Goal: Task Accomplishment & Management: Manage account settings

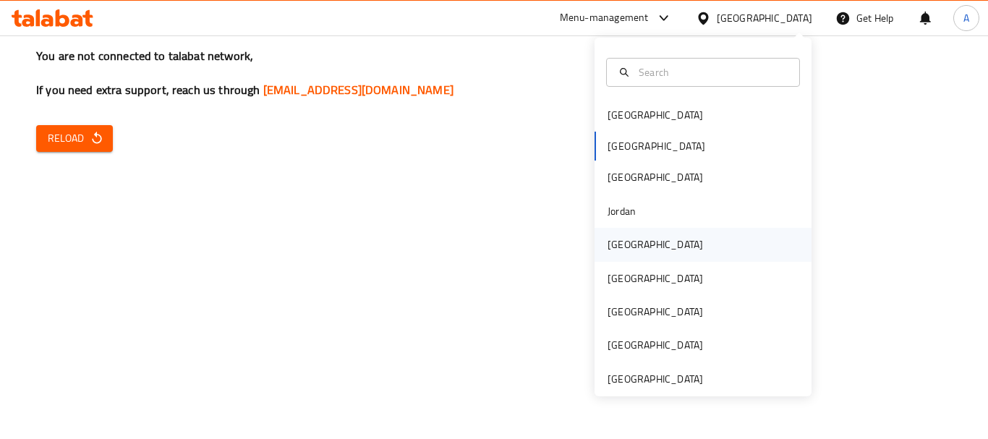
click at [659, 256] on div "[GEOGRAPHIC_DATA]" at bounding box center [702, 244] width 217 height 33
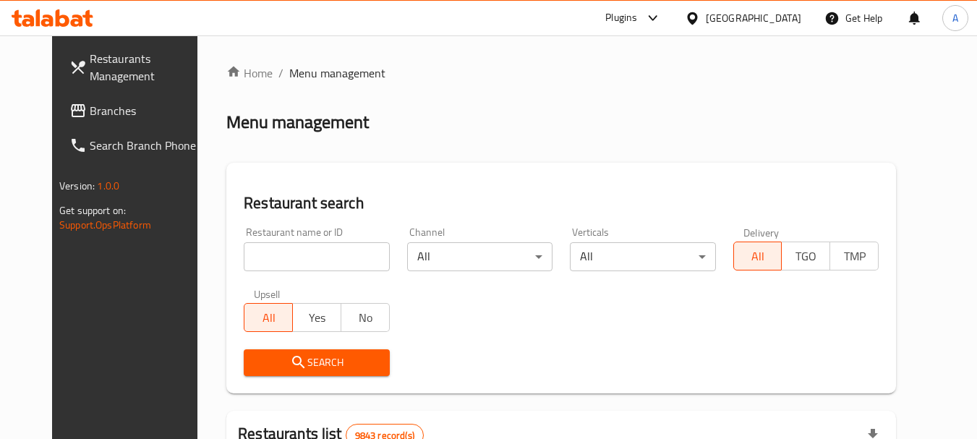
click at [101, 119] on link "Branches" at bounding box center [137, 110] width 158 height 35
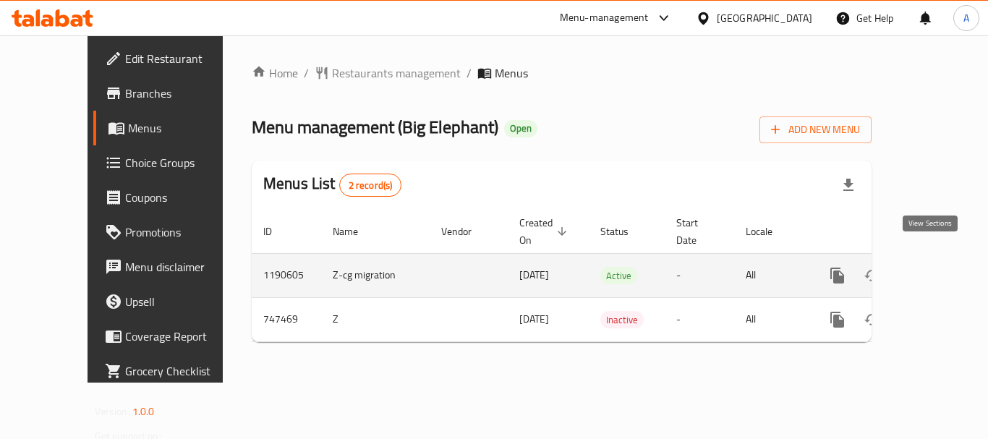
click at [939, 260] on link "enhanced table" at bounding box center [941, 275] width 35 height 35
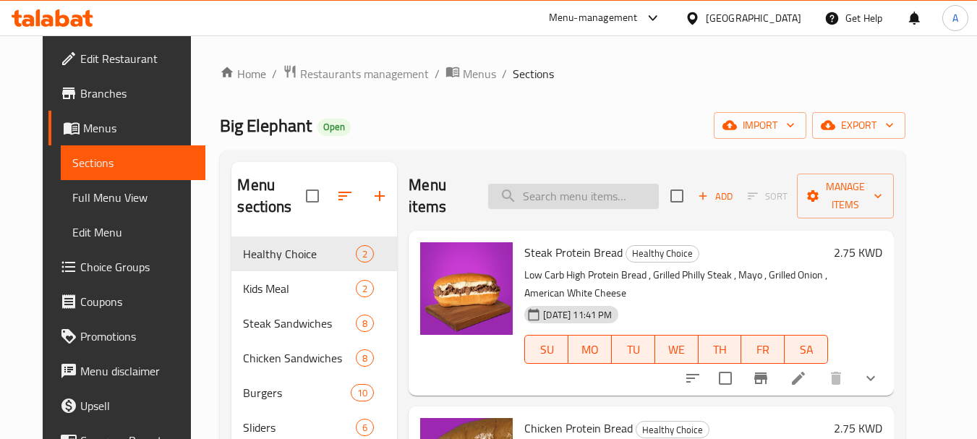
click at [576, 184] on input "search" at bounding box center [573, 196] width 171 height 25
paste input "Cheese&Bacon Hot Dog"
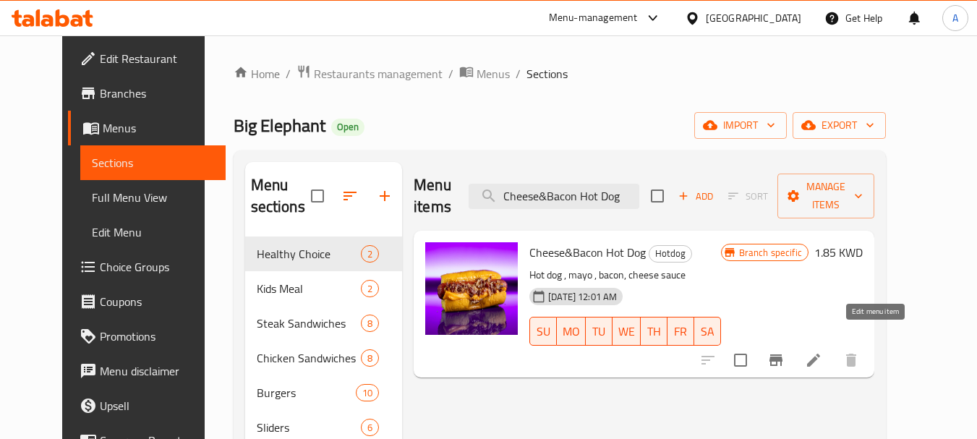
type input "Cheese&Bacon Hot Dog"
click at [822, 351] on icon at bounding box center [813, 359] width 17 height 17
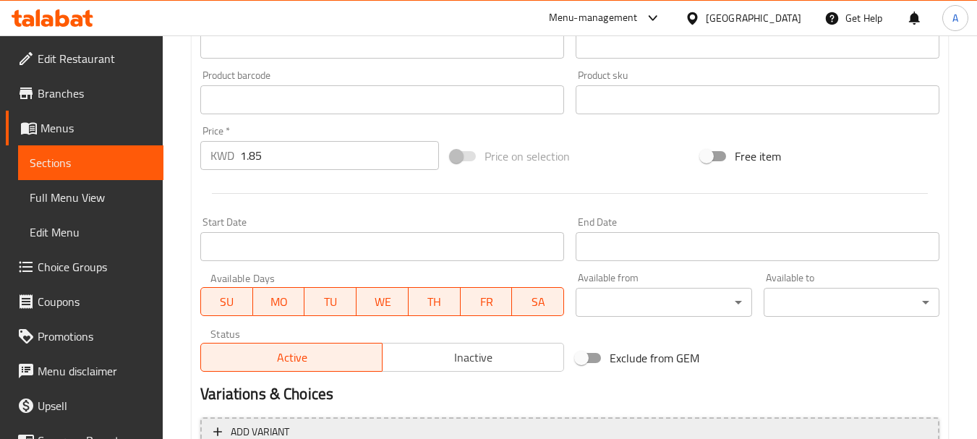
scroll to position [604, 0]
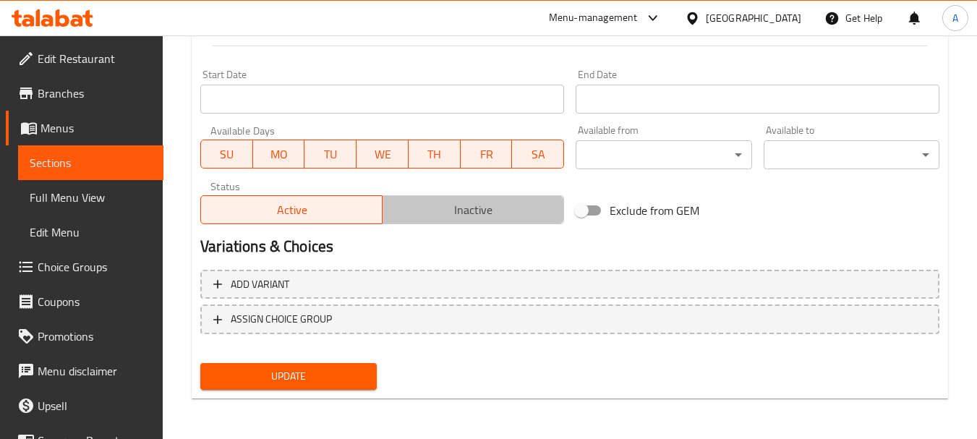
click at [492, 220] on span "Inactive" at bounding box center [473, 210] width 170 height 21
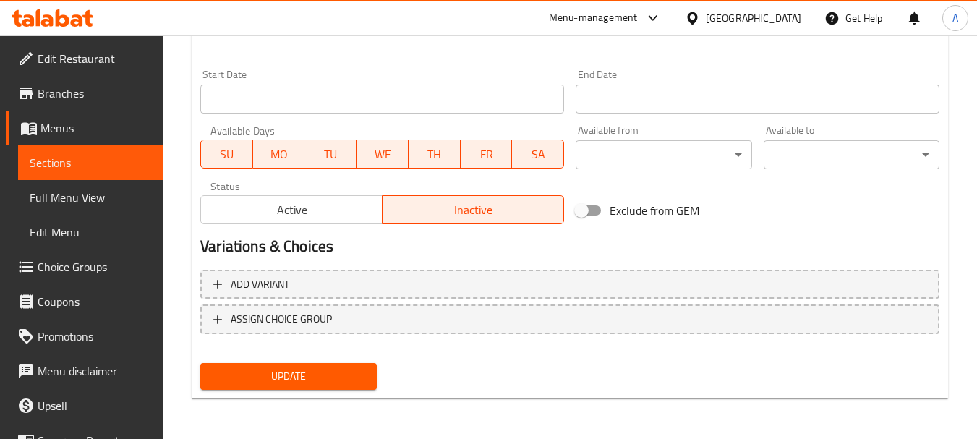
click at [301, 369] on span "Update" at bounding box center [288, 376] width 153 height 18
click at [706, 14] on div at bounding box center [695, 18] width 21 height 16
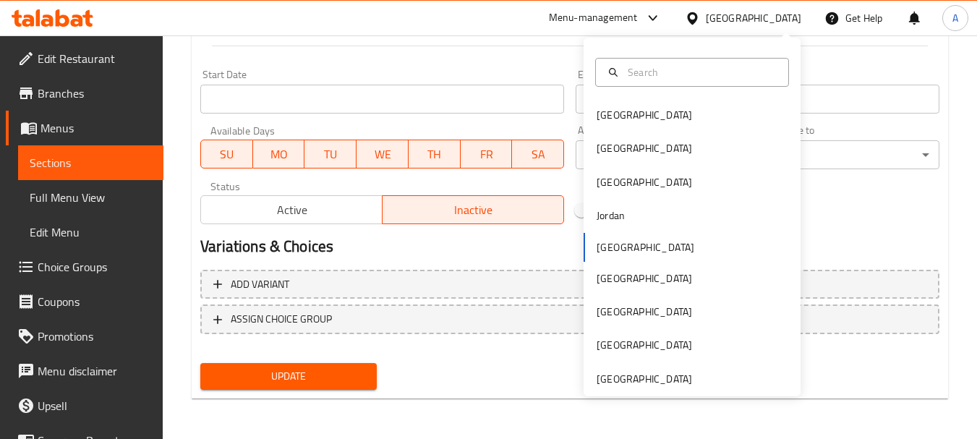
click at [641, 388] on div "[GEOGRAPHIC_DATA] [GEOGRAPHIC_DATA] [GEOGRAPHIC_DATA] [GEOGRAPHIC_DATA] [GEOGRA…" at bounding box center [691, 217] width 217 height 359
click at [638, 378] on div "[GEOGRAPHIC_DATA]" at bounding box center [643, 379] width 95 height 16
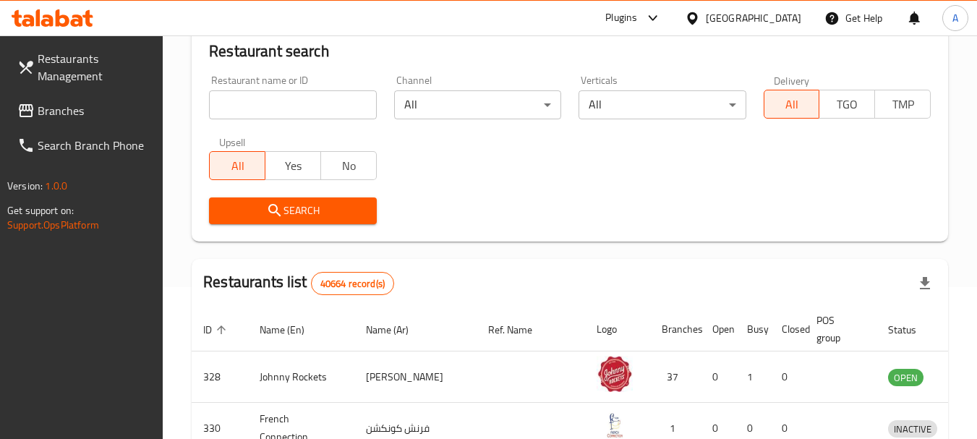
scroll to position [604, 0]
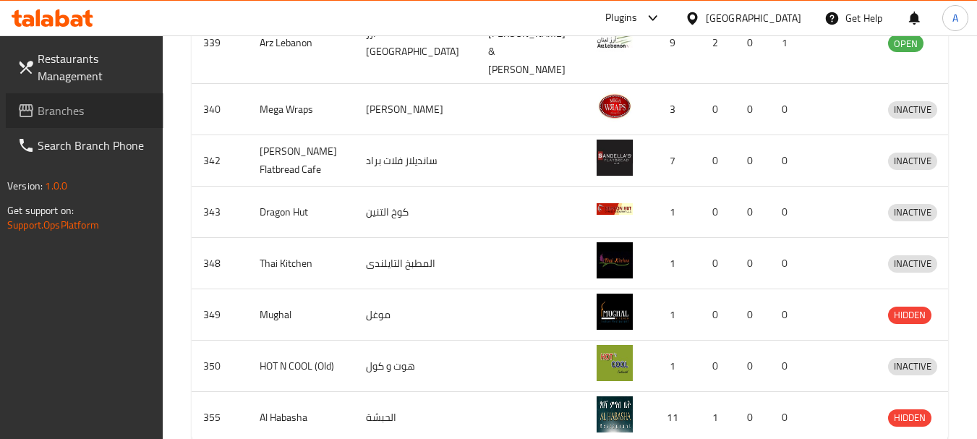
click at [89, 112] on span "Branches" at bounding box center [95, 110] width 114 height 17
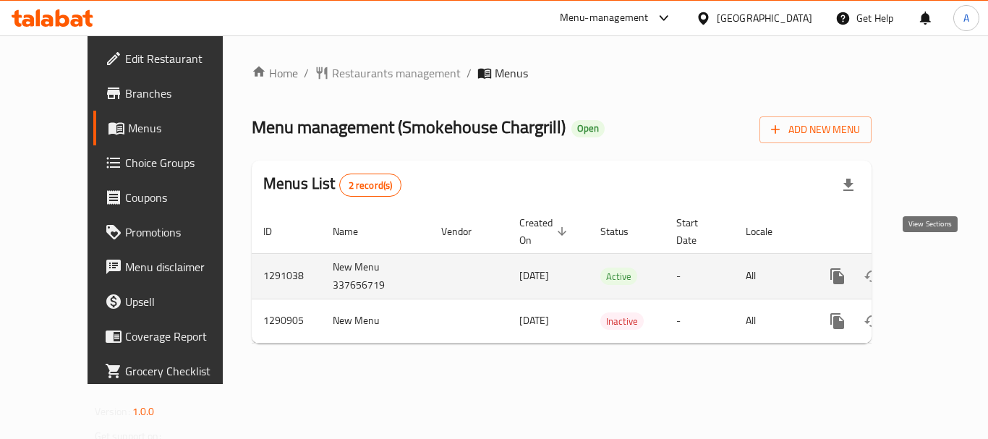
click at [933, 268] on icon "enhanced table" at bounding box center [941, 276] width 17 height 17
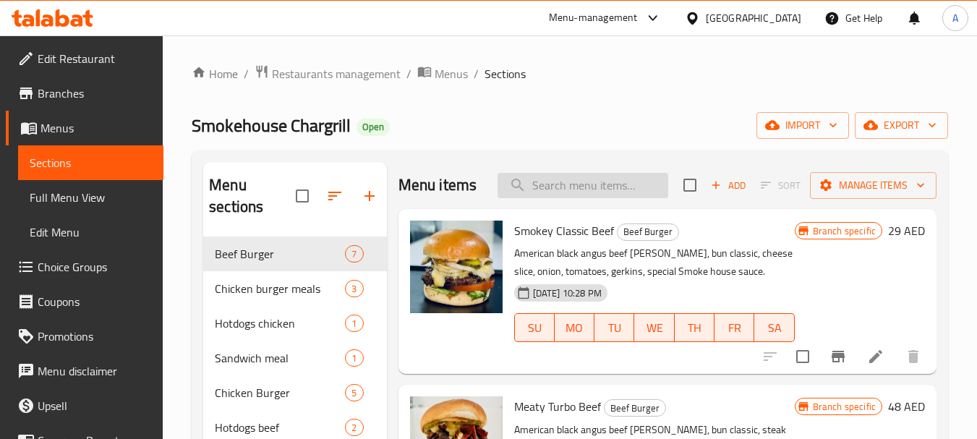
click at [556, 194] on input "search" at bounding box center [582, 185] width 171 height 25
paste input "Classic Smokey Beef Meal"
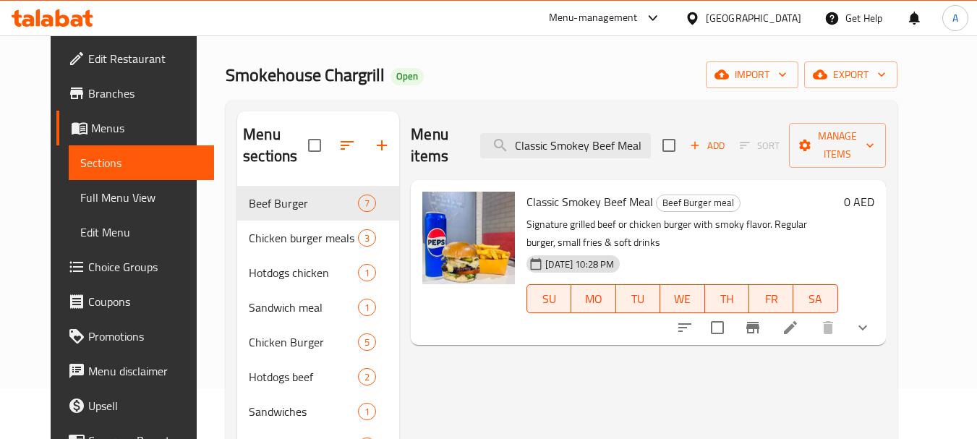
scroll to position [72, 0]
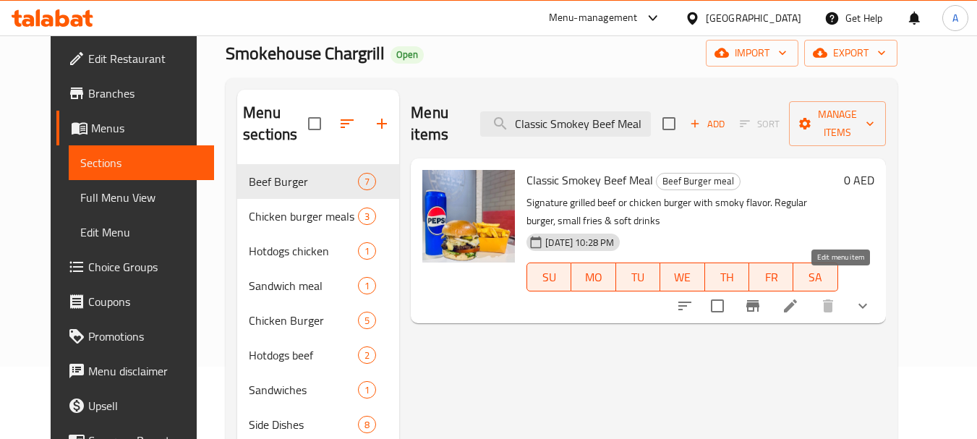
type input "Classic Smokey Beef Meal"
click at [799, 297] on icon at bounding box center [790, 305] width 17 height 17
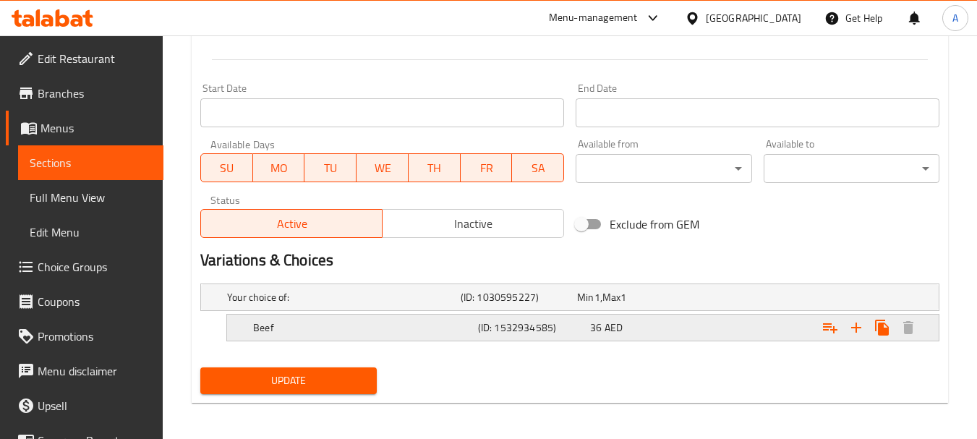
scroll to position [594, 0]
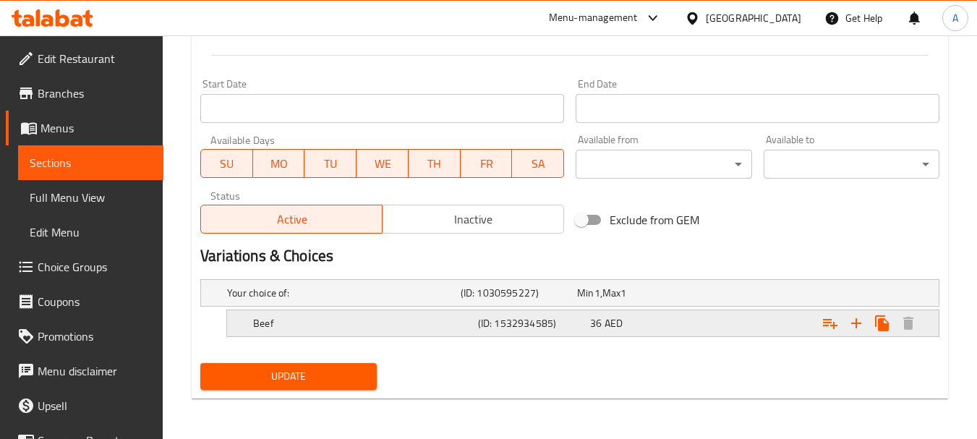
click at [561, 303] on div "(ID: 1532934585)" at bounding box center [516, 293] width 116 height 20
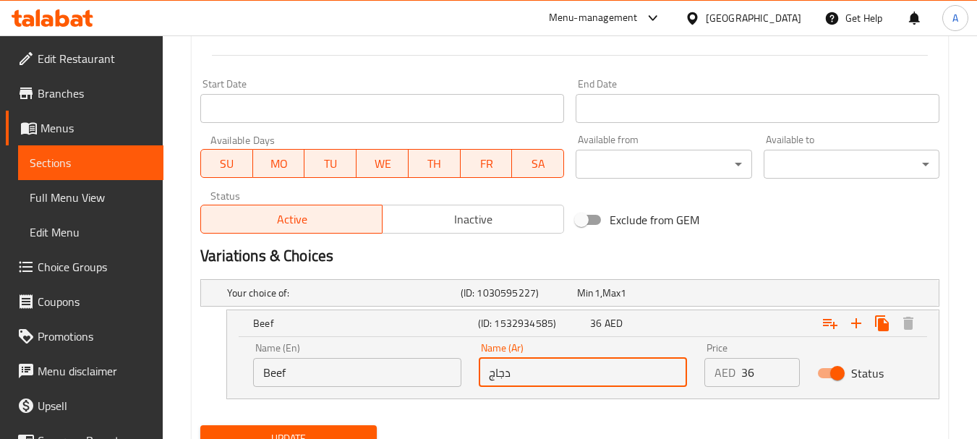
click at [562, 375] on input "دجاج" at bounding box center [583, 372] width 208 height 29
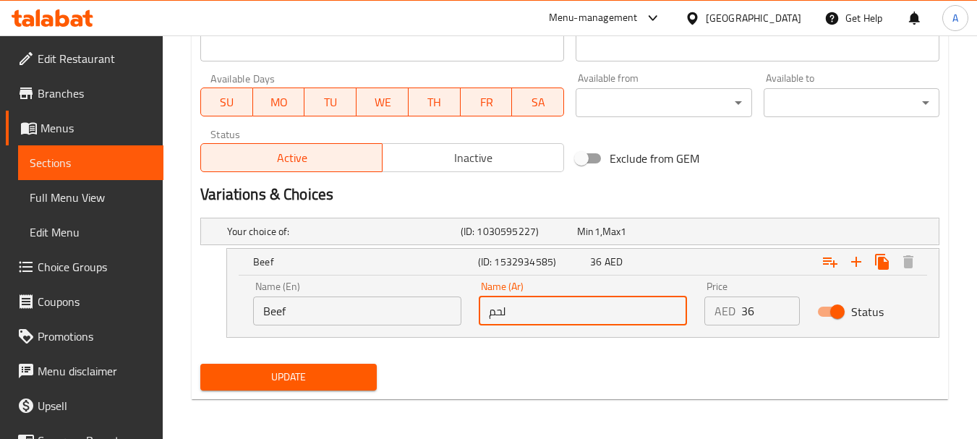
scroll to position [657, 0]
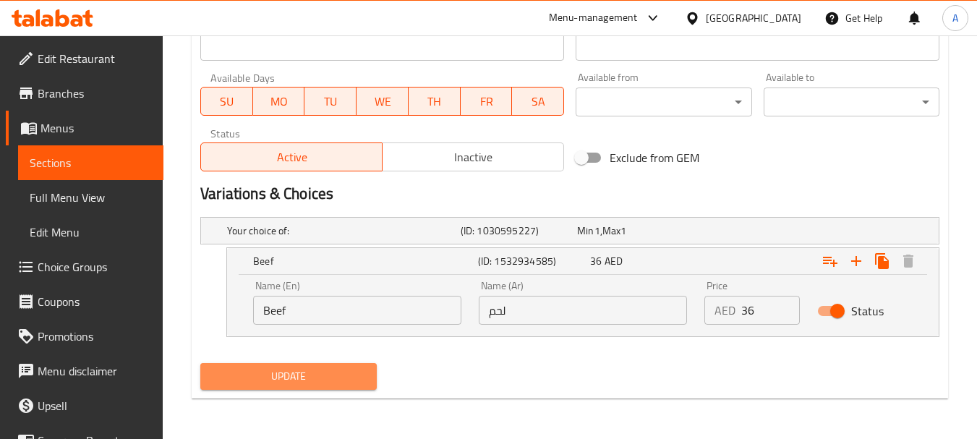
click at [341, 378] on span "Update" at bounding box center [288, 376] width 153 height 18
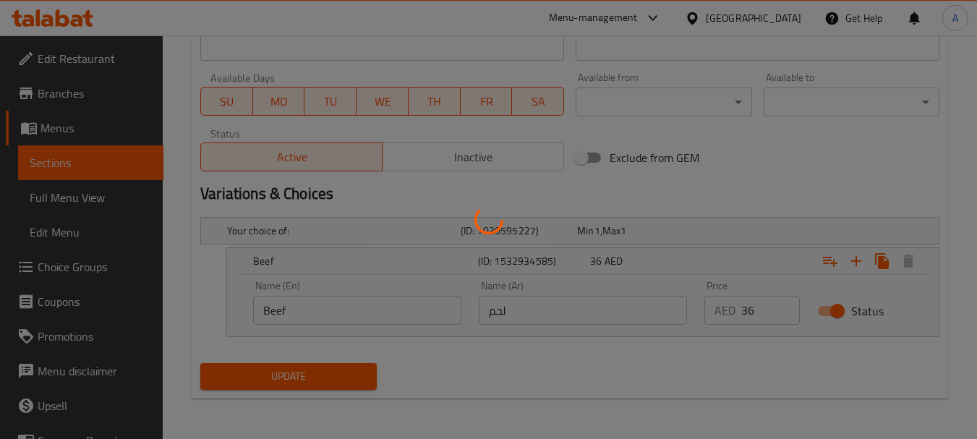
click at [522, 322] on div at bounding box center [488, 219] width 977 height 439
click at [526, 310] on div at bounding box center [488, 219] width 977 height 439
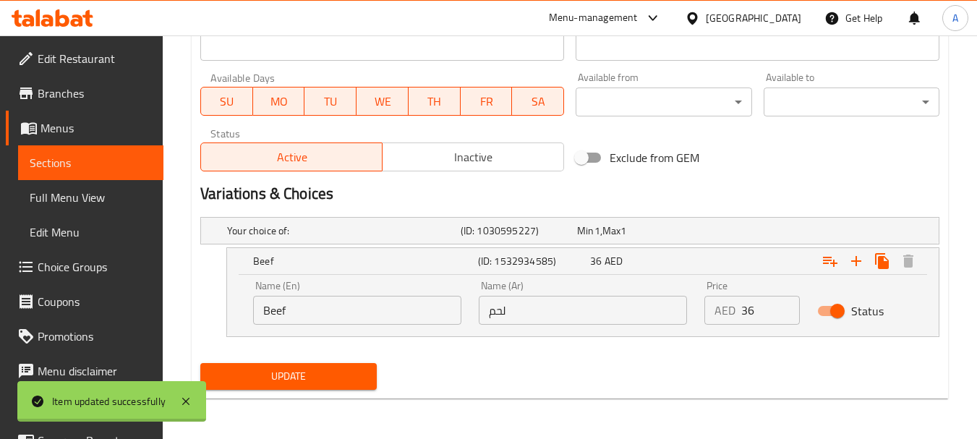
click at [527, 310] on input "لحم" at bounding box center [583, 310] width 208 height 29
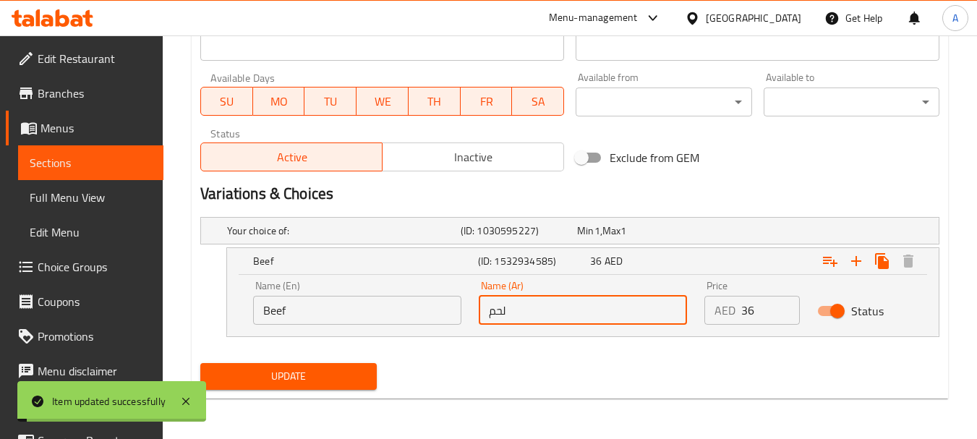
click at [528, 309] on input "لحم" at bounding box center [583, 310] width 208 height 29
type input "لحم بقري"
click at [312, 387] on button "Update" at bounding box center [288, 376] width 176 height 27
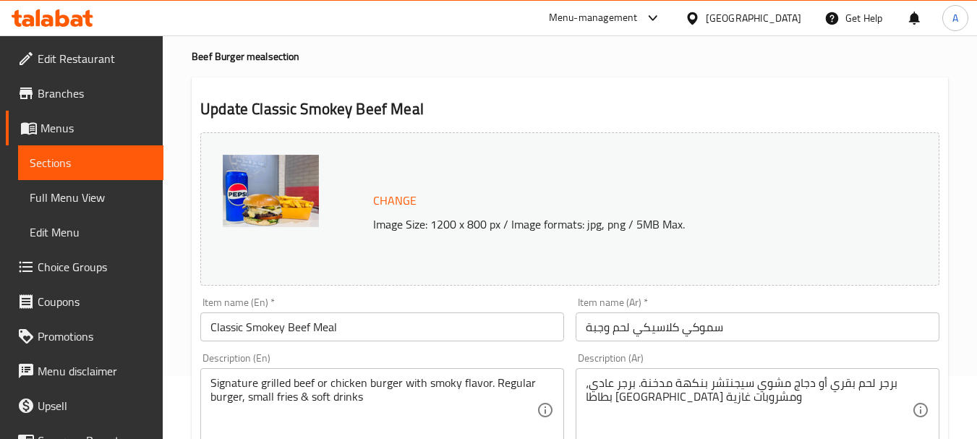
scroll to position [0, 0]
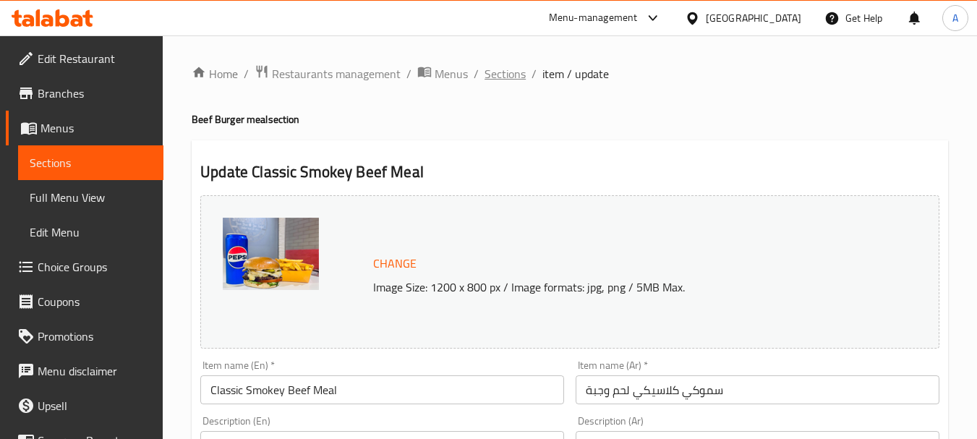
click at [516, 67] on span "Sections" at bounding box center [504, 73] width 41 height 17
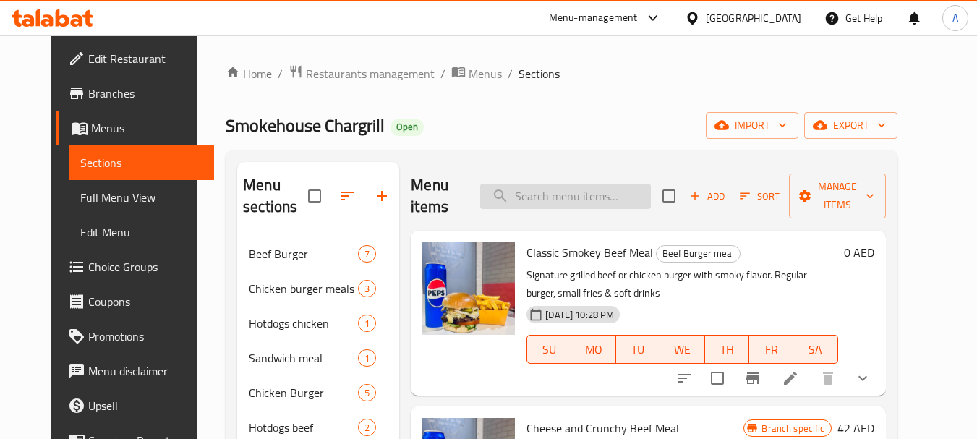
click at [583, 187] on input "search" at bounding box center [565, 196] width 171 height 25
paste input "Soft Drinks"
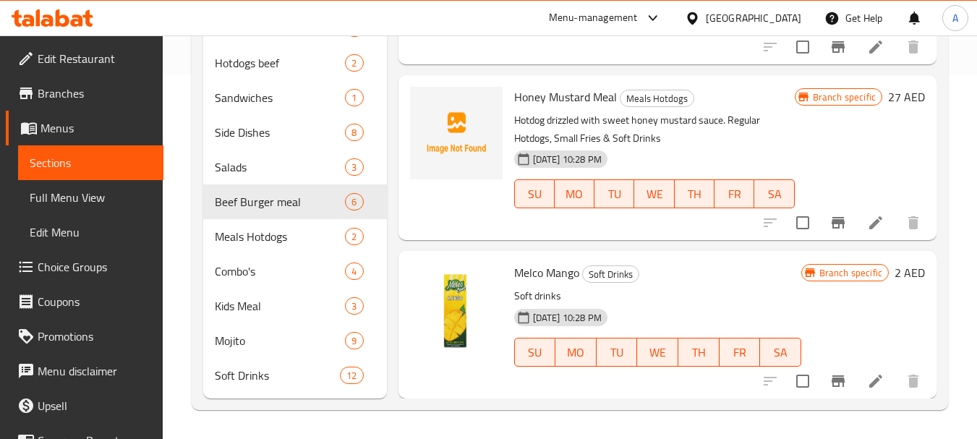
scroll to position [1285, 0]
type input "Soft Drinks"
